Goal: Transaction & Acquisition: Download file/media

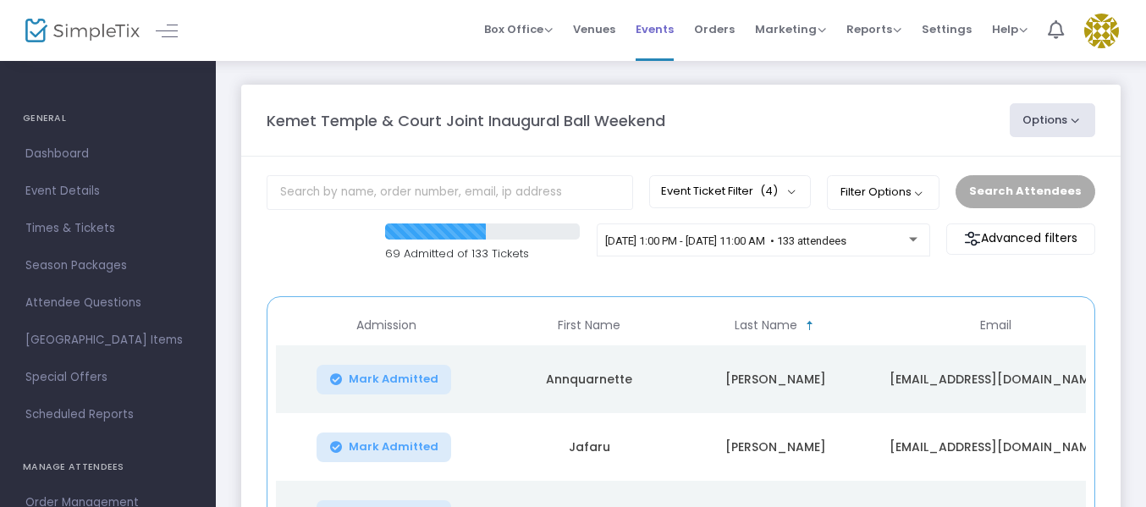
click at [662, 30] on span "Events" at bounding box center [655, 29] width 38 height 43
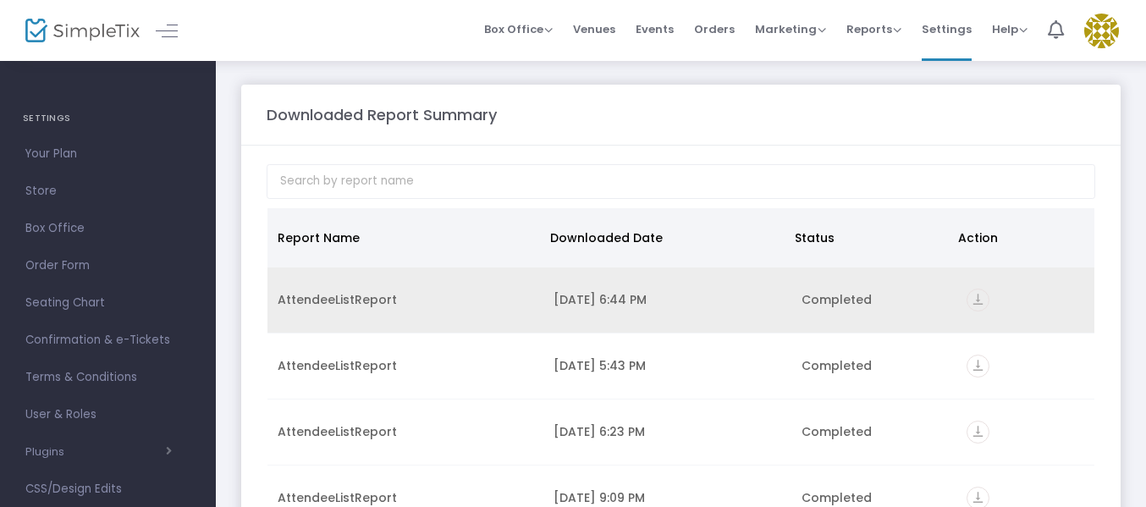
click at [967, 297] on icon "vertical_align_bottom" at bounding box center [978, 300] width 23 height 23
